Goal: Check status: Check status

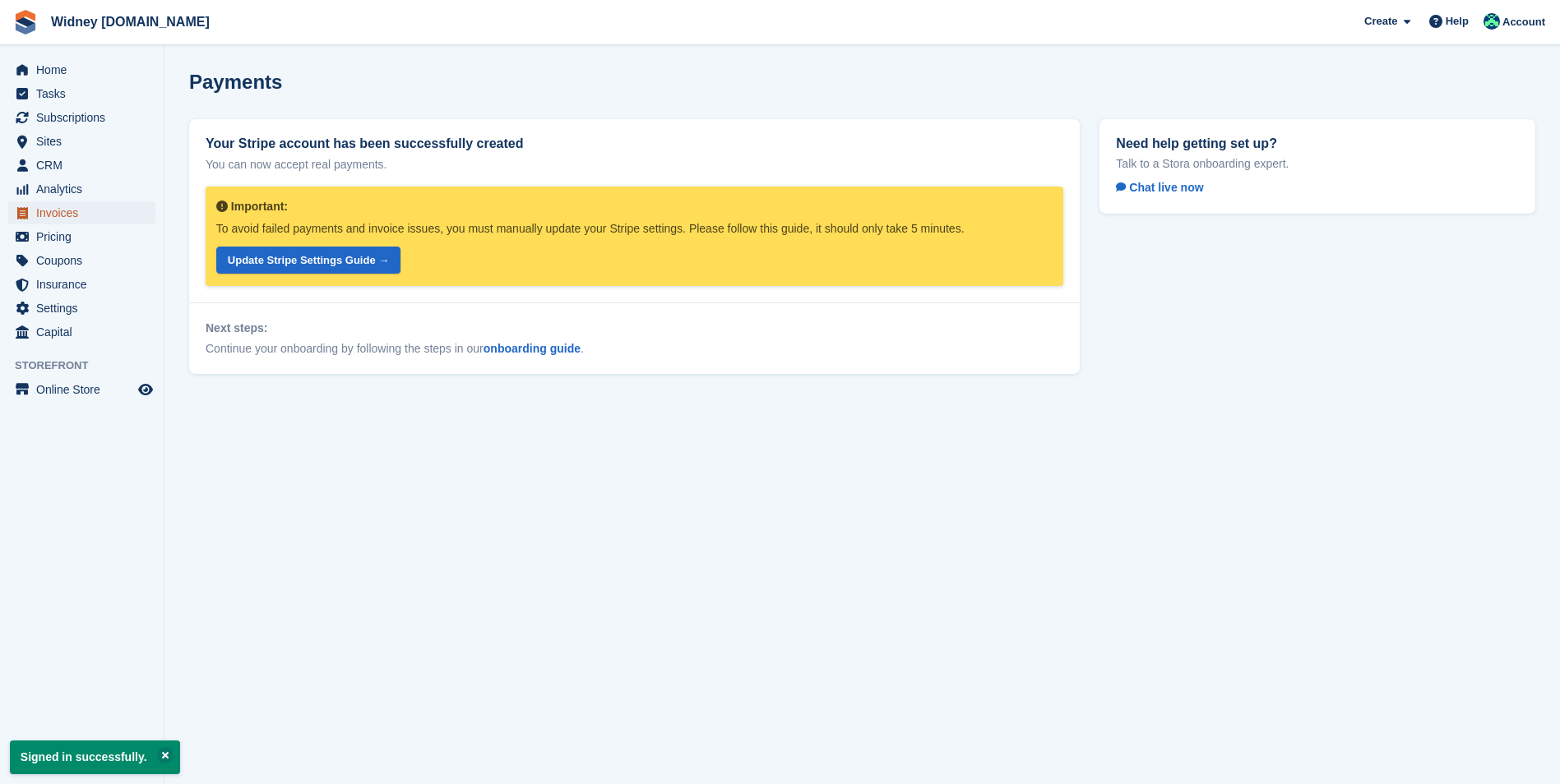
click at [64, 219] on span "Invoices" at bounding box center [86, 213] width 99 height 23
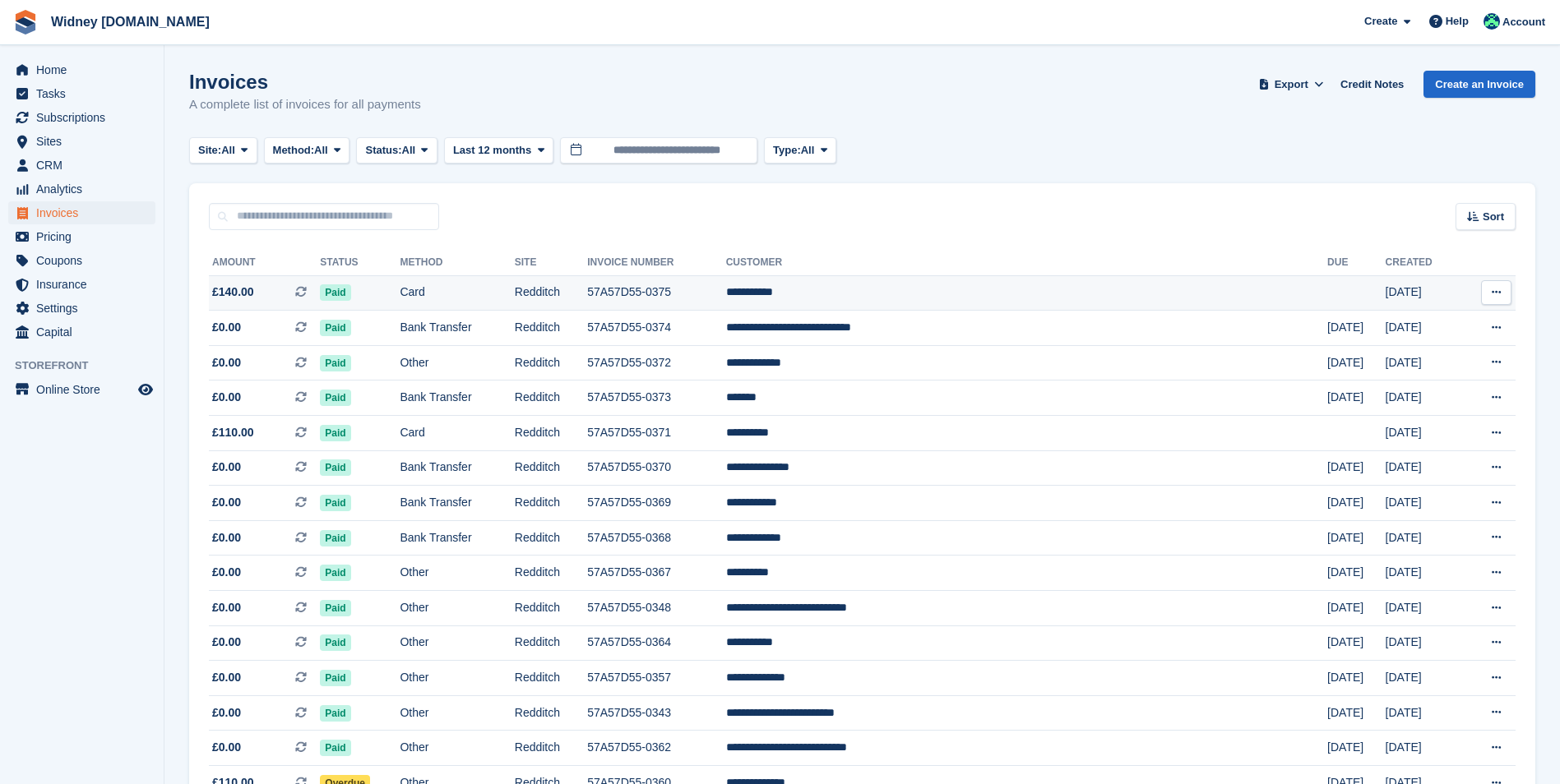
click at [232, 289] on span "£140.00" at bounding box center [233, 292] width 42 height 17
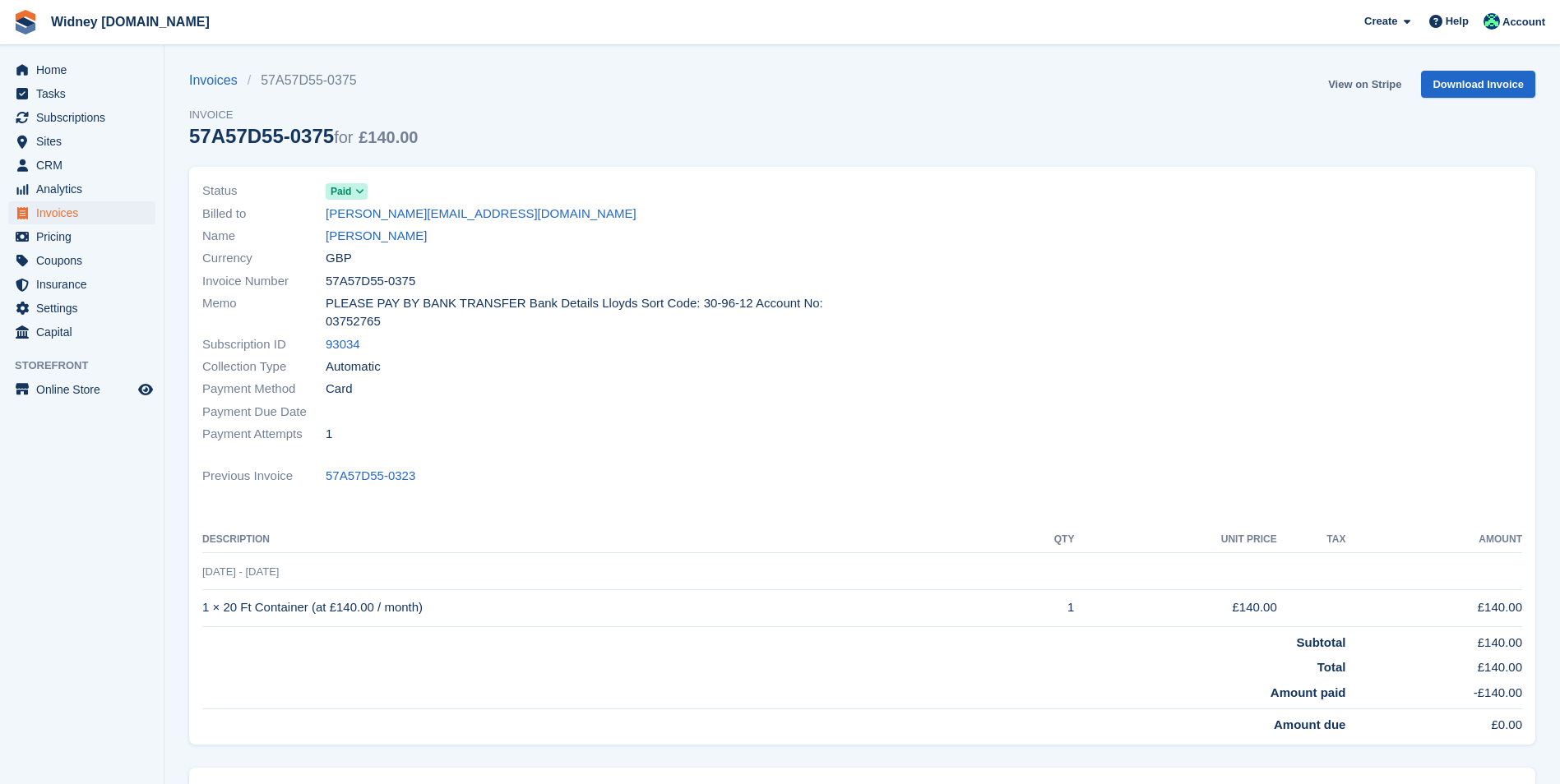
click at [1353, 87] on link "View on Stripe" at bounding box center [1364, 84] width 87 height 28
click at [1372, 80] on link "View on Stripe" at bounding box center [1364, 84] width 87 height 28
